Goal: Task Accomplishment & Management: Complete application form

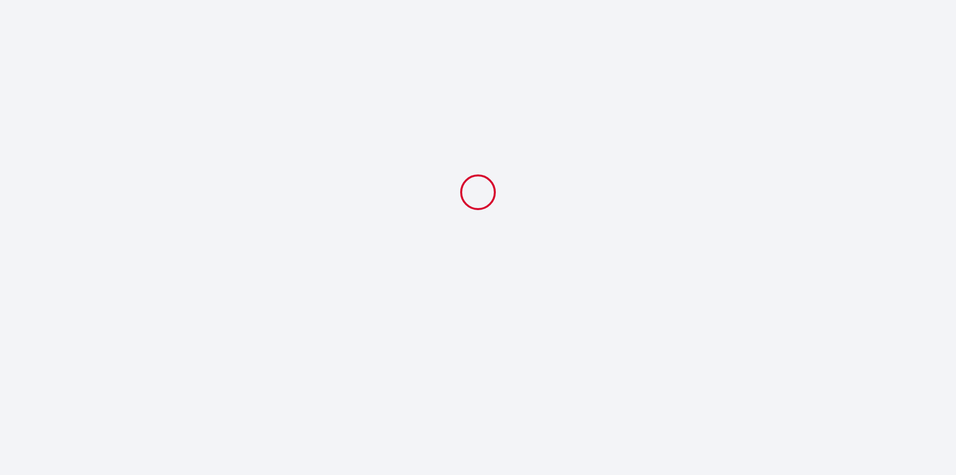
select select
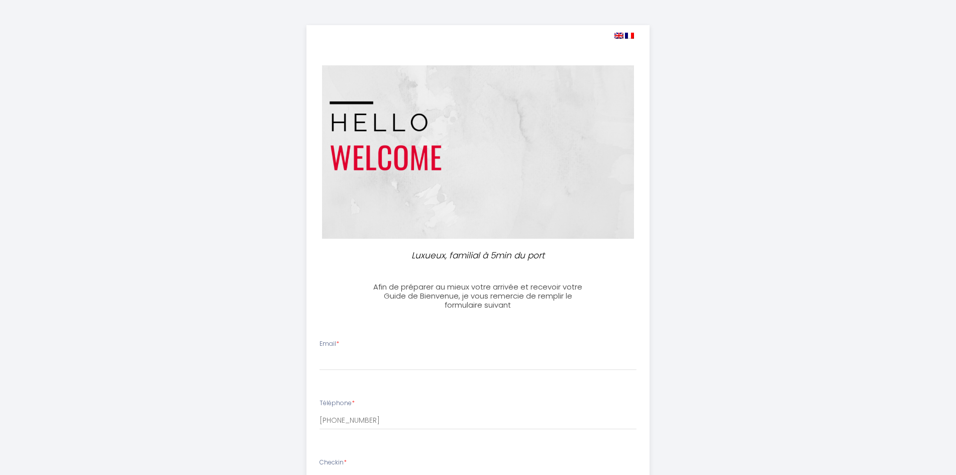
click at [616, 37] on img at bounding box center [619, 36] width 9 height 6
select select
click at [421, 358] on input "Email *" at bounding box center [478, 361] width 317 height 18
type input "[EMAIL_ADDRESS][DOMAIN_NAME]"
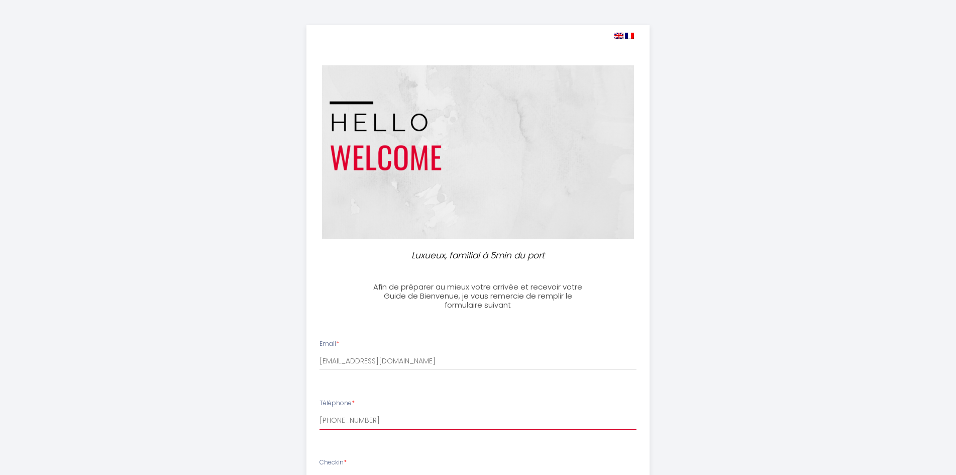
click at [408, 416] on input "[PHONE_NUMBER]" at bounding box center [478, 421] width 317 height 18
click at [619, 35] on img at bounding box center [619, 36] width 9 height 6
click at [619, 34] on img at bounding box center [619, 36] width 9 height 6
click at [618, 36] on img at bounding box center [619, 36] width 9 height 6
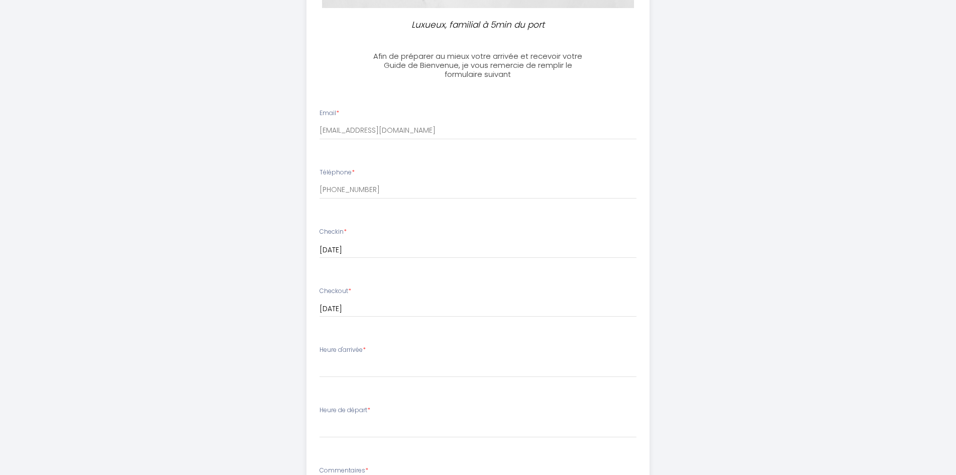
scroll to position [232, 0]
click at [359, 364] on select "15:00 15:30 16:00 16:30 17:00 17:30 18:00 18:30 19:00 19:30 20:00 20:30 21:00 2…" at bounding box center [478, 366] width 317 height 19
select select "16:00"
click at [320, 357] on select "15:00 15:30 16:00 16:30 17:00 17:30 18:00 18:30 19:00 19:30 20:00 20:30 21:00 2…" at bounding box center [478, 366] width 317 height 19
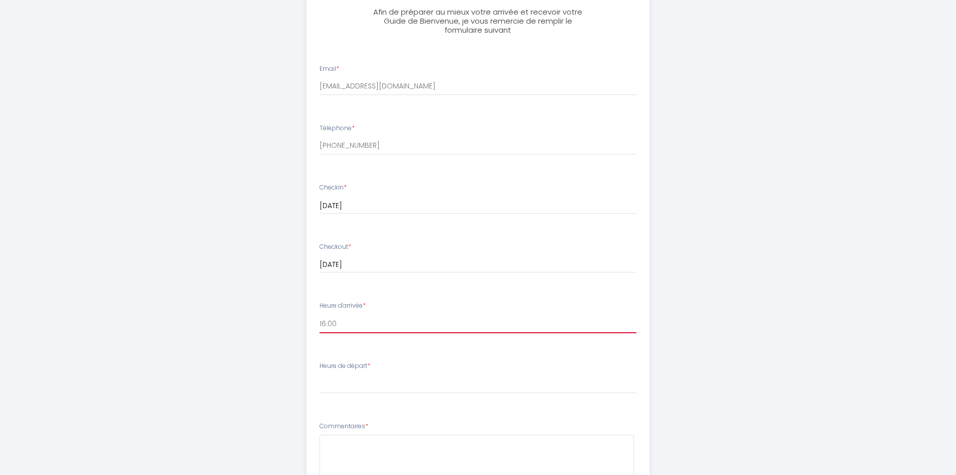
scroll to position [332, 0]
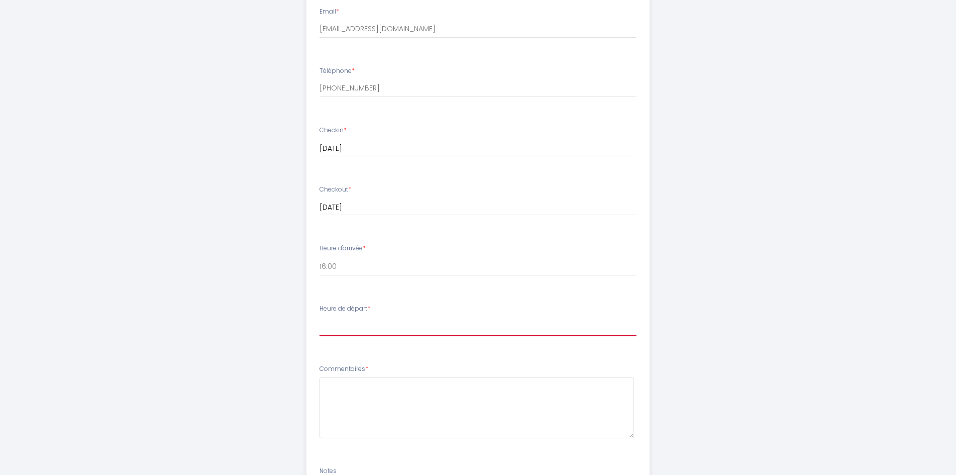
click at [417, 326] on select "00:00 00:30 01:00 01:30 02:00 02:30 03:00 03:30 04:00 04:30 05:00 05:30 06:00 0…" at bounding box center [478, 326] width 317 height 19
select select "10:00"
click at [320, 317] on select "00:00 00:30 01:00 01:30 02:00 02:30 03:00 03:30 04:00 04:30 05:00 05:30 06:00 0…" at bounding box center [478, 326] width 317 height 19
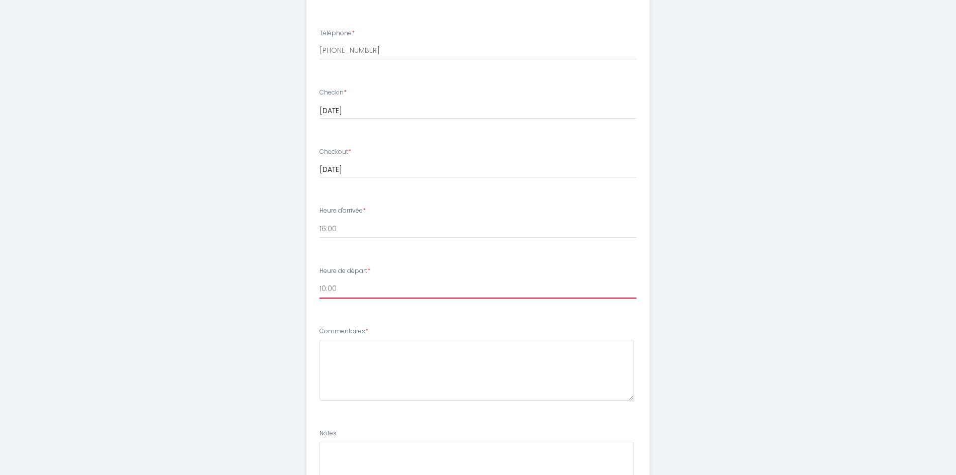
scroll to position [433, 0]
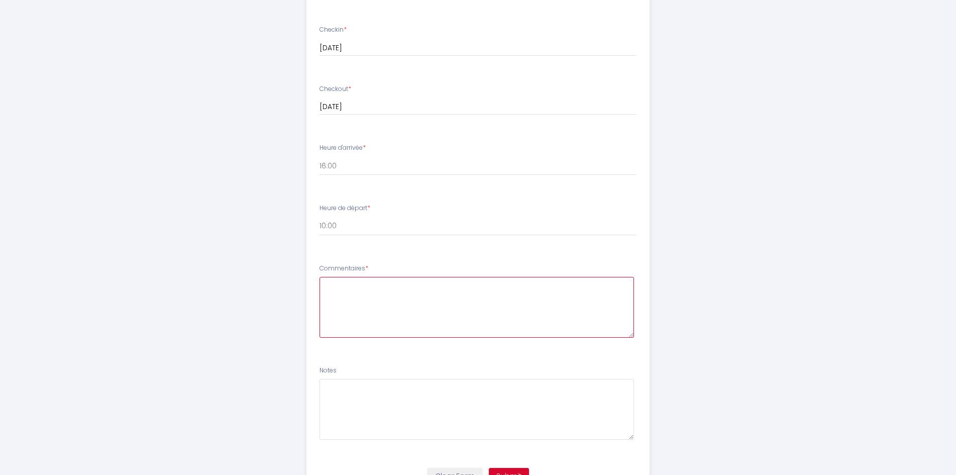
click at [356, 296] on textarea at bounding box center [477, 307] width 315 height 61
type textarea "P"
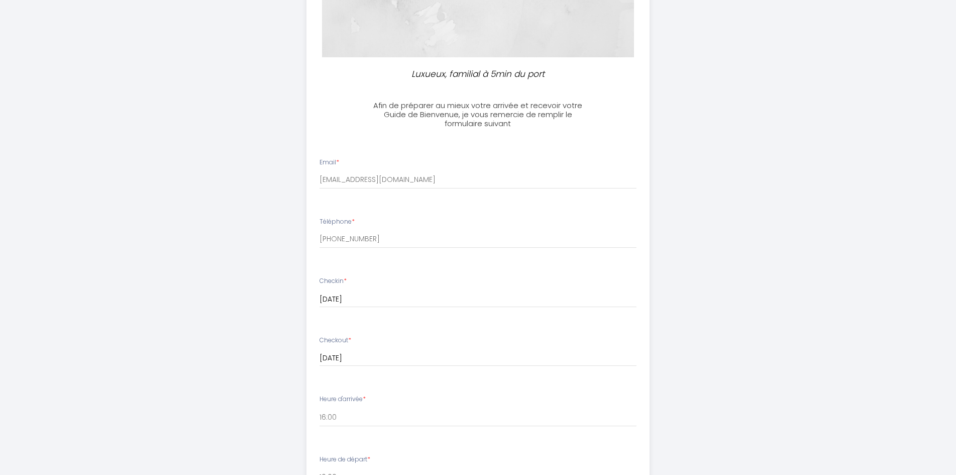
scroll to position [483, 0]
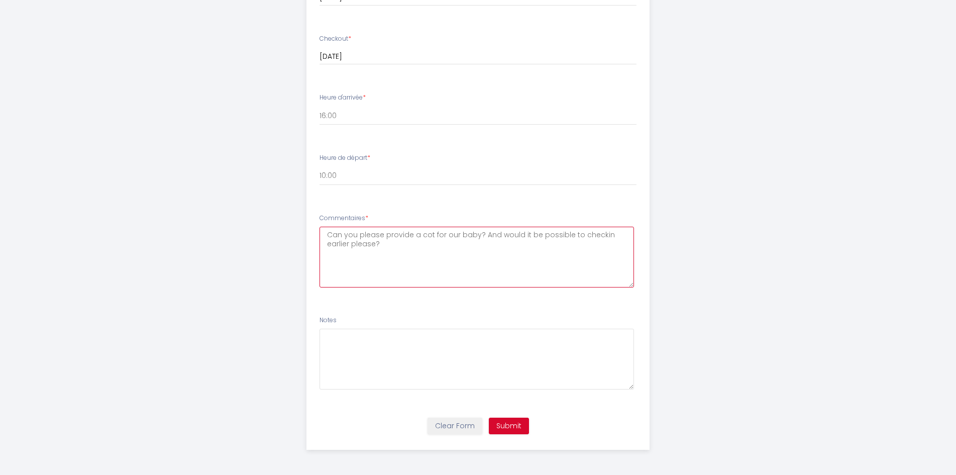
type textarea "Can you please provide a cot for our baby? And would it be possible to checkin …"
click at [510, 422] on button "Submit" at bounding box center [509, 426] width 40 height 17
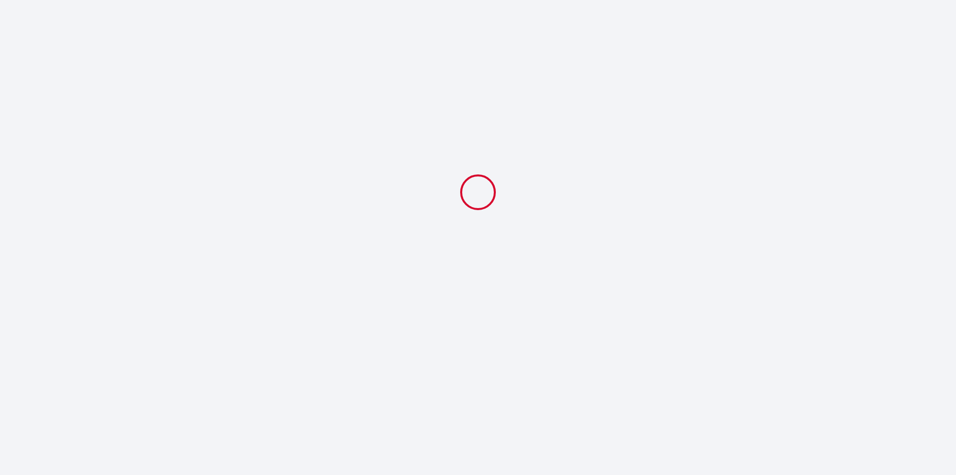
select select "16:00"
select select "10:00"
